Goal: Transaction & Acquisition: Purchase product/service

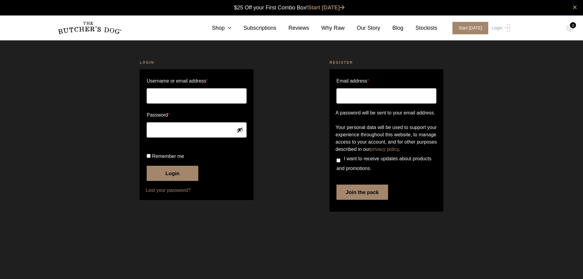
type input "hello@hound-hub.com.au"
click at [158, 181] on button "Login" at bounding box center [173, 173] width 52 height 15
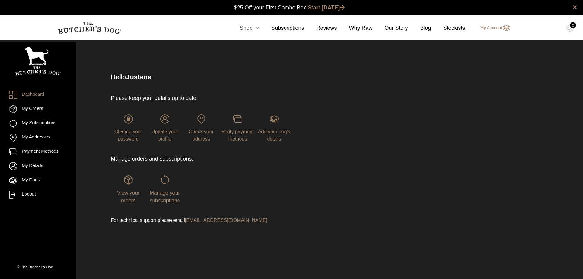
click at [257, 28] on icon at bounding box center [255, 27] width 7 height 5
click at [259, 29] on icon at bounding box center [255, 27] width 7 height 5
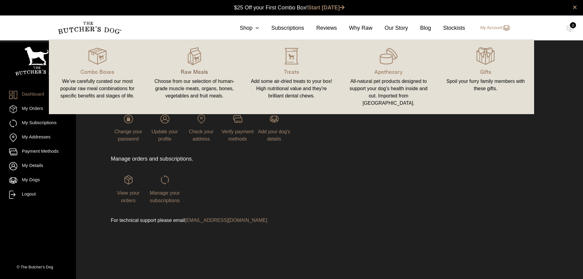
click at [195, 70] on p "Raw Meals" at bounding box center [194, 71] width 83 height 8
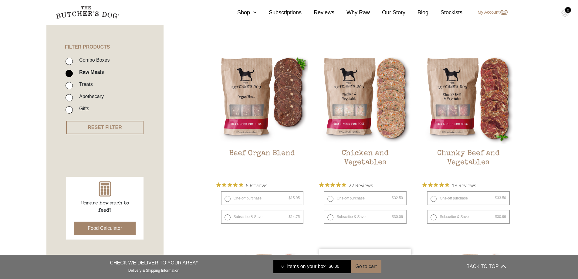
scroll to position [202, 0]
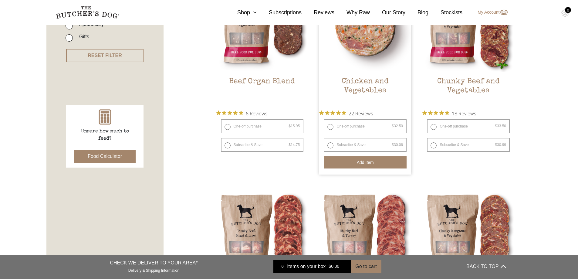
click at [356, 161] on button "Add item" at bounding box center [365, 162] width 83 height 12
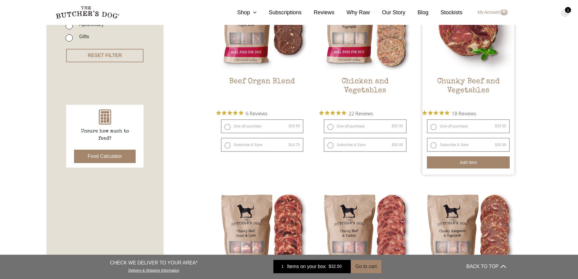
click at [469, 159] on button "Add item" at bounding box center [468, 162] width 83 height 12
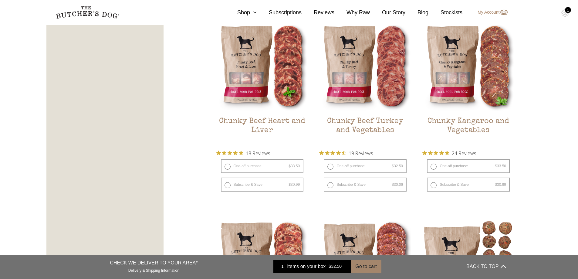
scroll to position [364, 0]
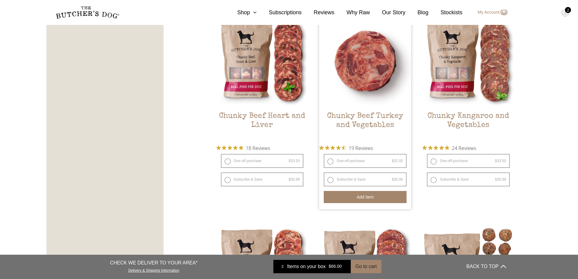
click at [366, 193] on button "Add item" at bounding box center [365, 197] width 83 height 12
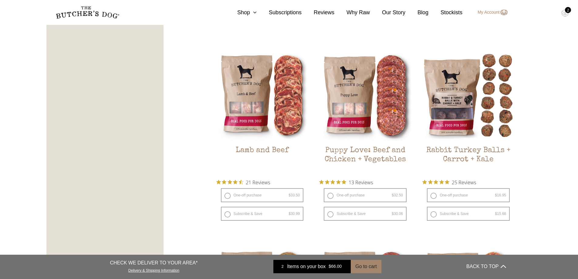
scroll to position [587, 0]
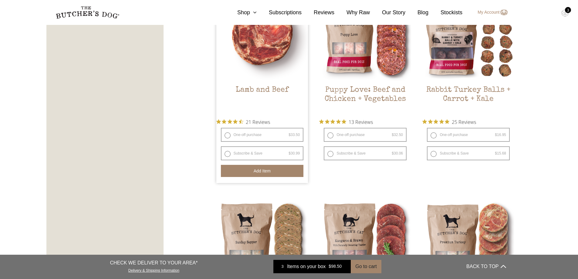
click at [236, 172] on button "Add item" at bounding box center [262, 171] width 83 height 12
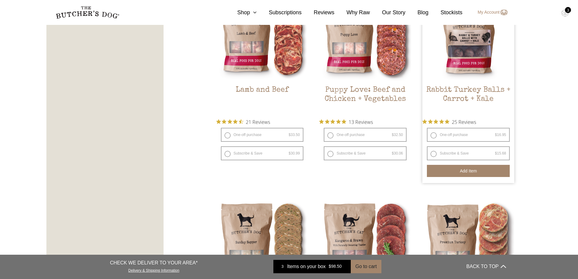
click at [449, 171] on button "Add item" at bounding box center [468, 171] width 83 height 12
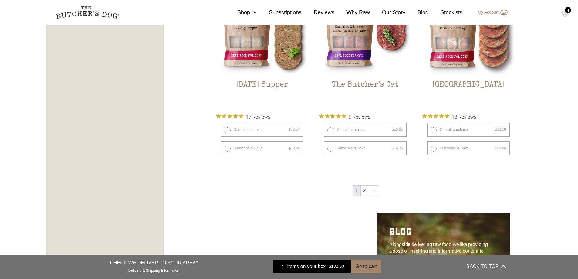
scroll to position [789, 0]
click at [365, 191] on link "2" at bounding box center [365, 190] width 8 height 10
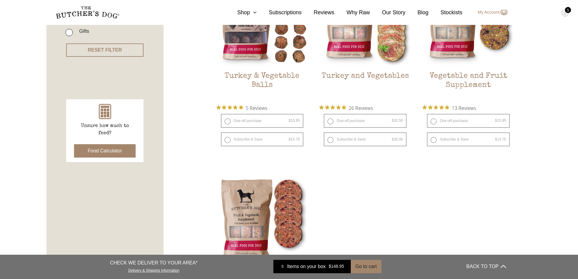
scroll to position [218, 0]
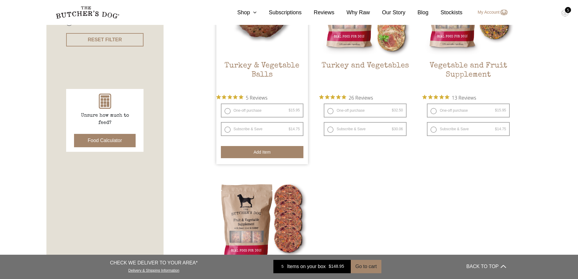
click at [243, 150] on button "Add item" at bounding box center [262, 152] width 83 height 12
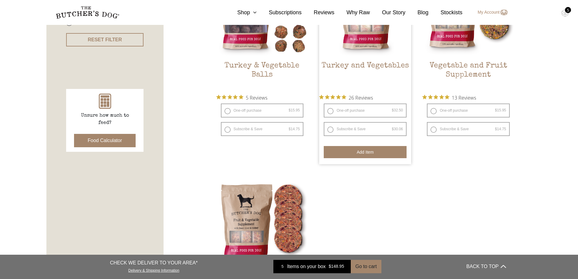
click at [381, 154] on button "Add item" at bounding box center [365, 152] width 83 height 12
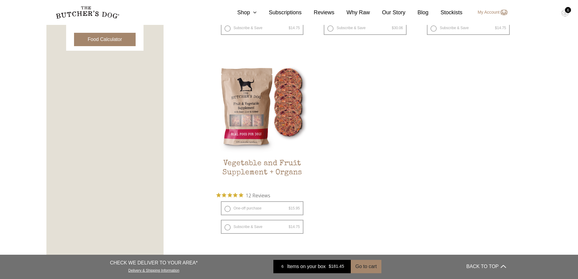
scroll to position [238, 0]
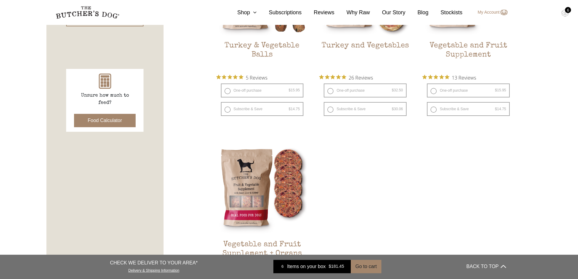
click at [566, 11] on div "6" at bounding box center [568, 10] width 6 height 6
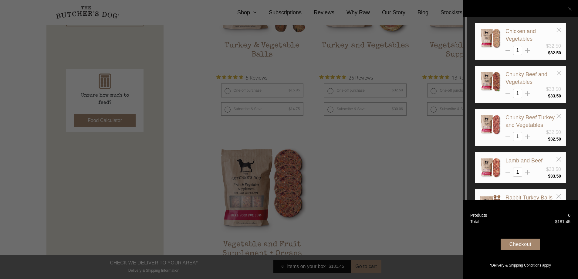
drag, startPoint x: 517, startPoint y: 50, endPoint x: 521, endPoint y: 50, distance: 4.0
click at [521, 50] on input "1" at bounding box center [517, 50] width 9 height 9
type input "4"
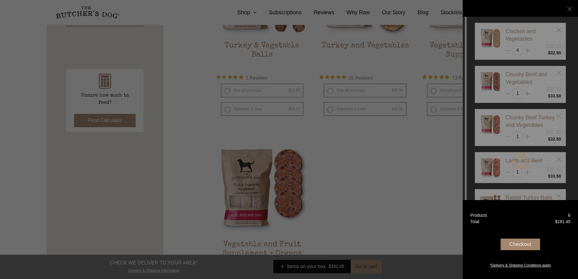
click at [537, 83] on div "Chicken and Vegetables $32.50 4 $ 32.50 1" at bounding box center [520, 161] width 91 height 277
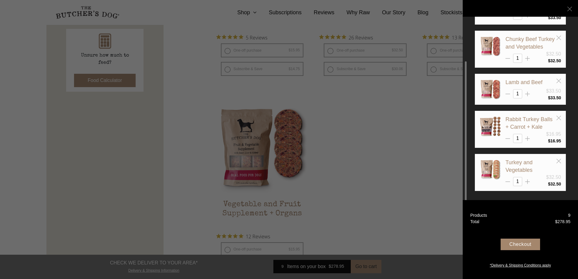
scroll to position [279, 0]
click at [521, 95] on input "1" at bounding box center [517, 93] width 9 height 9
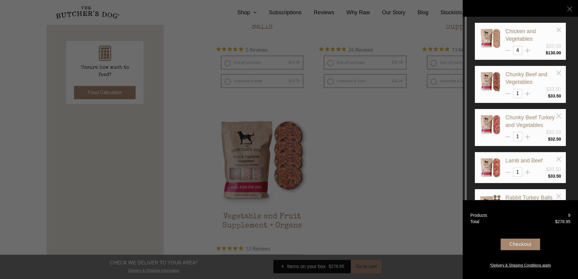
scroll to position [259, 0]
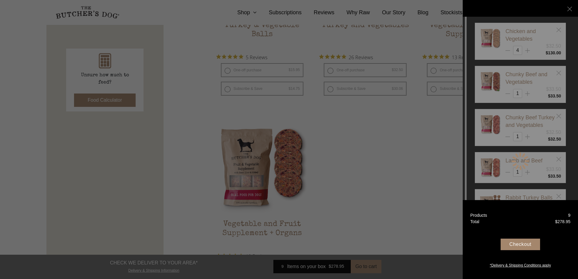
drag, startPoint x: 518, startPoint y: 93, endPoint x: 506, endPoint y: 93, distance: 12.1
click at [506, 93] on div "Chicken and Vegetables $32.50 4 $ 130.00" at bounding box center [520, 161] width 91 height 277
click at [531, 94] on div "Chicken and Vegetables $32.50 4 $ 130.00" at bounding box center [520, 161] width 91 height 277
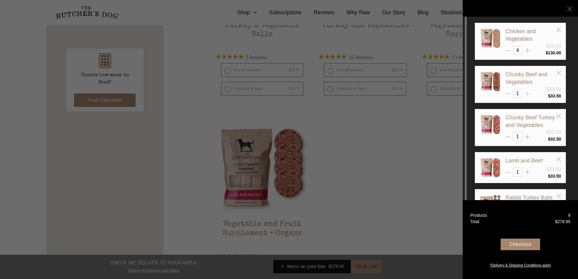
click at [528, 53] on line at bounding box center [528, 50] width 0 height 5
type input "2"
drag, startPoint x: 519, startPoint y: 135, endPoint x: 513, endPoint y: 137, distance: 5.9
click at [513, 137] on input "1" at bounding box center [517, 136] width 9 height 9
type input "4"
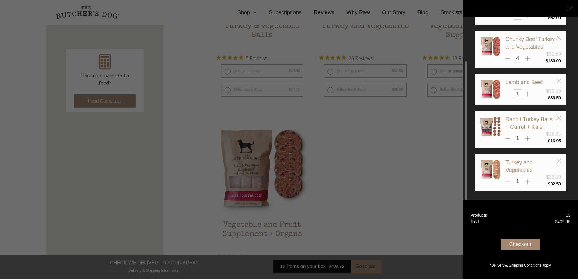
scroll to position [279, 0]
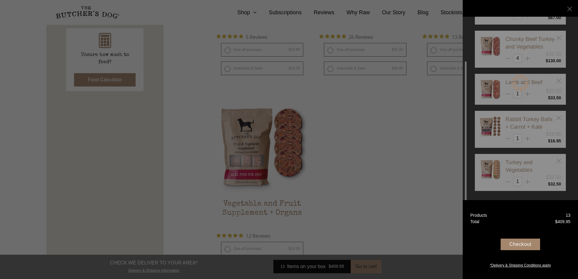
drag, startPoint x: 516, startPoint y: 138, endPoint x: 522, endPoint y: 138, distance: 5.8
click at [522, 138] on div "Chicken and Vegetables $32.50 4 $ 130.00" at bounding box center [520, 82] width 91 height 277
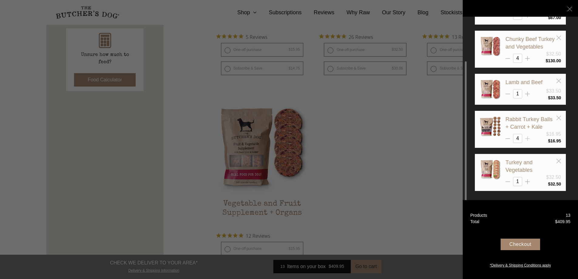
type input "4"
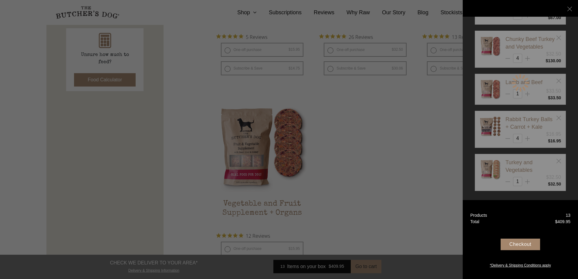
click at [437, 180] on div at bounding box center [289, 139] width 578 height 279
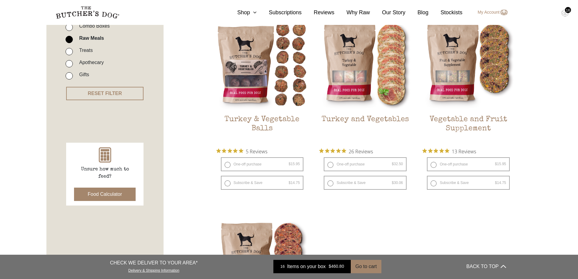
scroll to position [158, 0]
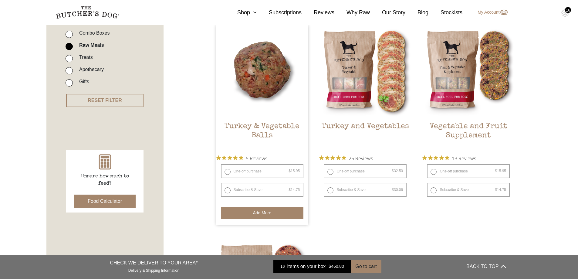
click at [263, 208] on button "Add more" at bounding box center [262, 213] width 83 height 12
click at [264, 209] on button "Add more" at bounding box center [262, 213] width 83 height 12
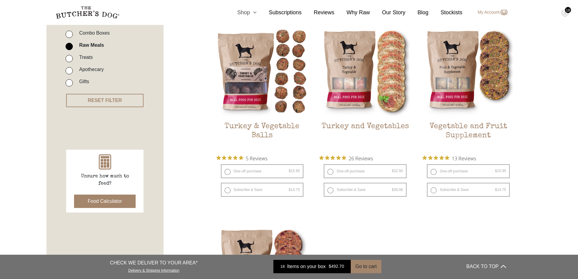
click at [251, 10] on link "Shop" at bounding box center [241, 12] width 32 height 8
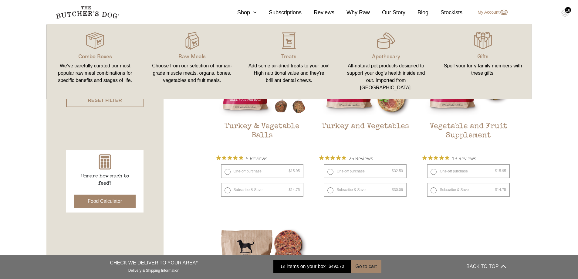
click at [287, 51] on link "Treats Add some air-dried treats to your box! High nutritional value and they'r…" at bounding box center [289, 61] width 97 height 62
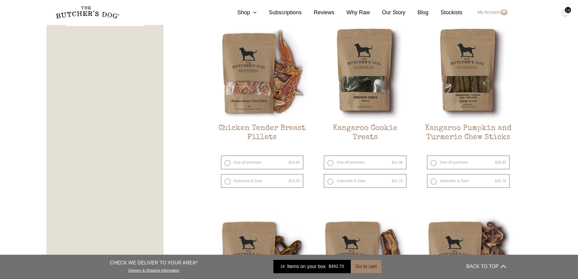
scroll to position [344, 0]
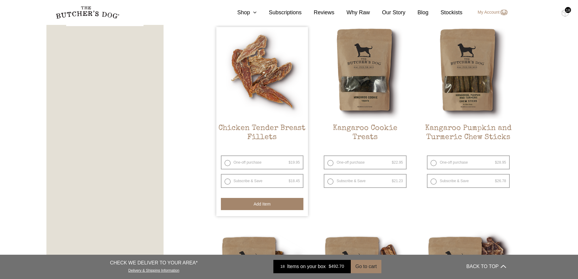
click at [256, 204] on button "Add item" at bounding box center [262, 204] width 83 height 12
click at [257, 204] on button "Add item" at bounding box center [262, 204] width 83 height 12
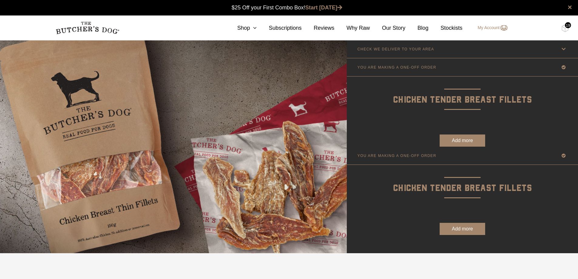
click at [466, 139] on button "Add more" at bounding box center [463, 140] width 46 height 12
click at [565, 26] on div "20" at bounding box center [568, 25] width 6 height 6
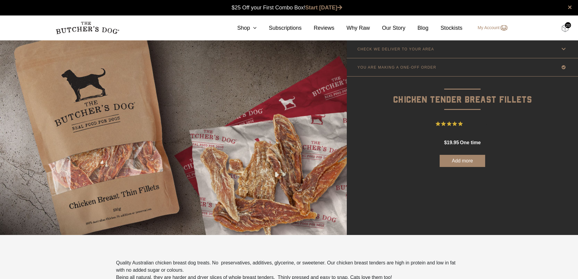
click at [566, 28] on img at bounding box center [566, 28] width 8 height 8
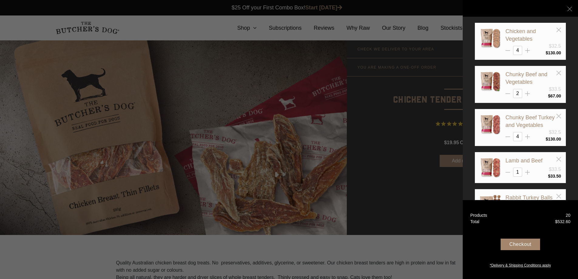
click at [517, 243] on div "Checkout" at bounding box center [520, 245] width 39 height 12
